Goal: Task Accomplishment & Management: Use online tool/utility

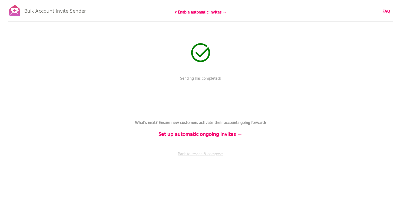
click at [204, 154] on link "Back to rescan & compose" at bounding box center [201, 158] width 162 height 14
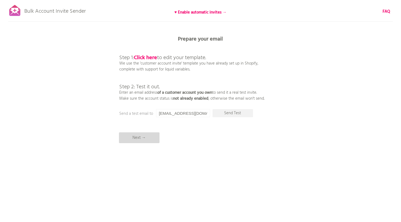
click at [140, 138] on p "Next →" at bounding box center [139, 138] width 41 height 11
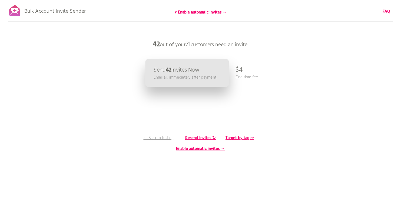
click at [181, 72] on p "Send 42 Invites Now" at bounding box center [177, 70] width 46 height 6
